Goal: Use online tool/utility: Utilize a website feature to perform a specific function

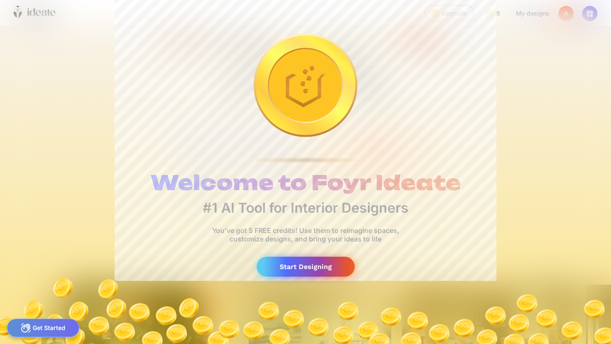
click at [340, 263] on div "Start Designing" at bounding box center [306, 267] width 98 height 20
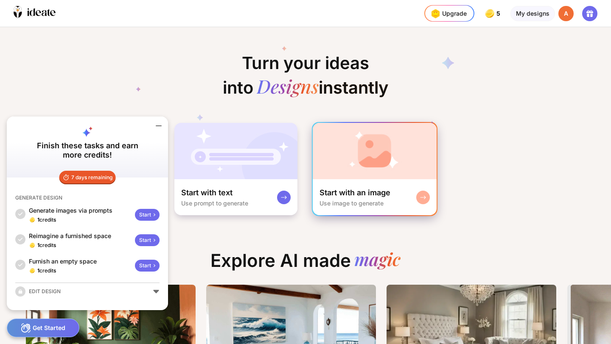
click at [344, 198] on div "Start with an image Use image to generate" at bounding box center [354, 197] width 71 height 19
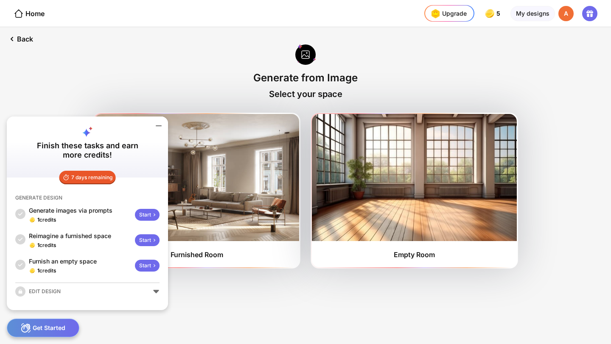
click at [178, 54] on div "Back Generate from Image Select your space Furnished Room Empty Room" at bounding box center [305, 185] width 611 height 317
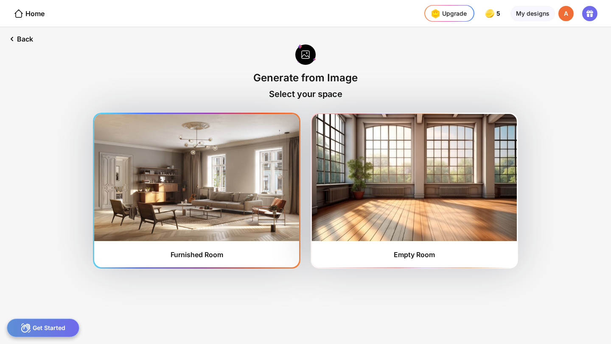
click at [280, 244] on div "Furnished Room" at bounding box center [196, 191] width 205 height 154
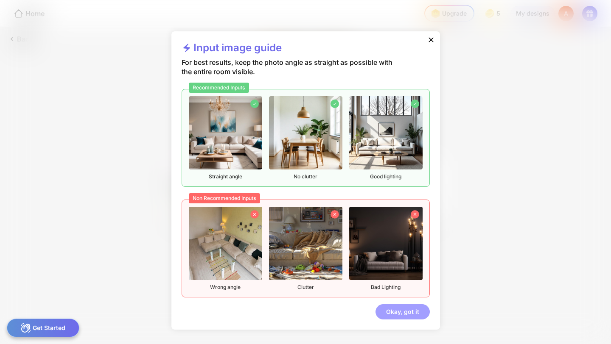
click at [398, 318] on div "Okay, got it" at bounding box center [402, 312] width 54 height 15
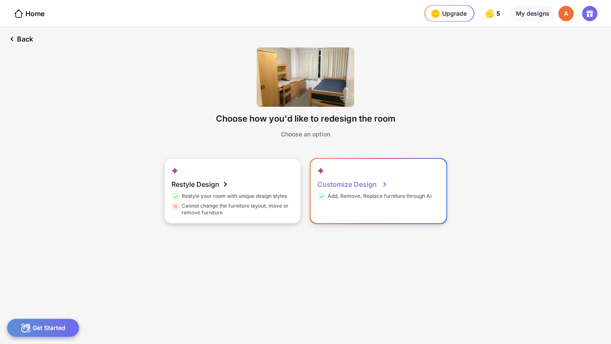
click at [333, 179] on div "Customize Design" at bounding box center [352, 184] width 70 height 17
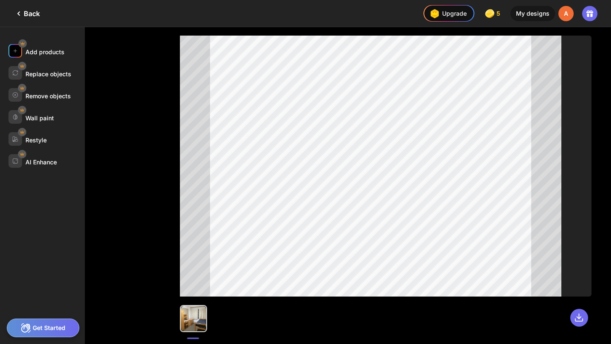
click at [52, 55] on div "Add products" at bounding box center [44, 51] width 39 height 7
